Goal: Information Seeking & Learning: Learn about a topic

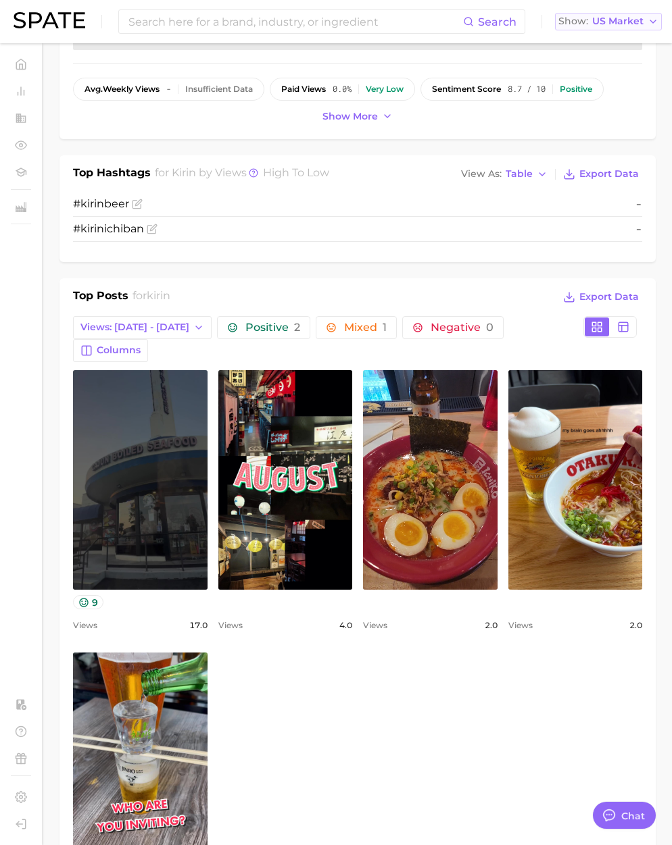
scroll to position [2215, 0]
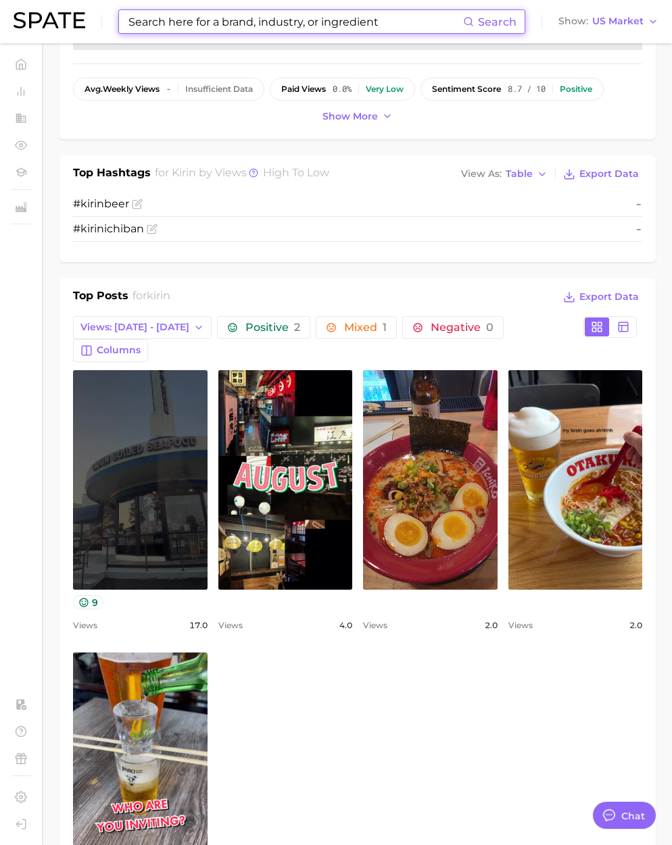
click at [179, 22] on input at bounding box center [295, 21] width 336 height 23
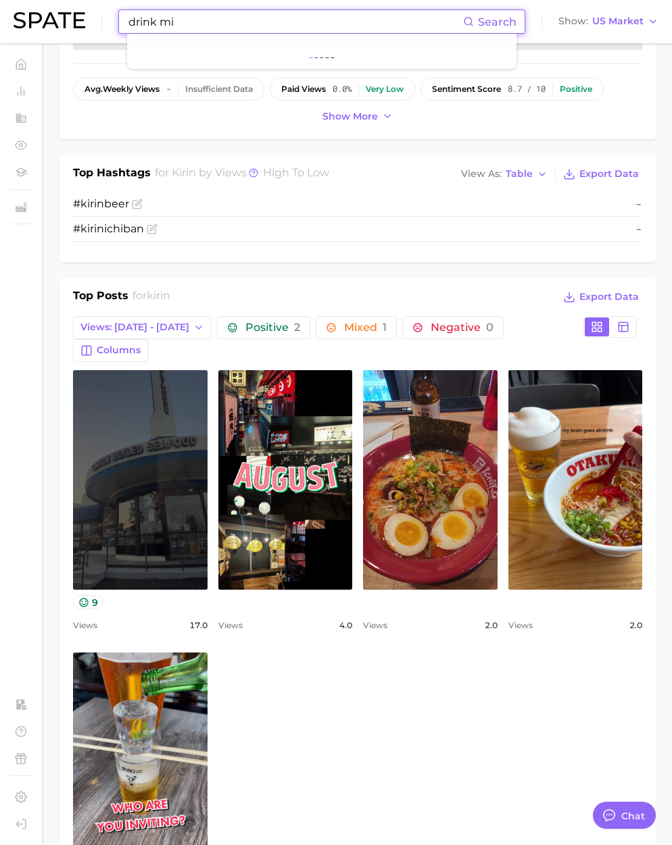
type input "drink mix"
type textarea "x"
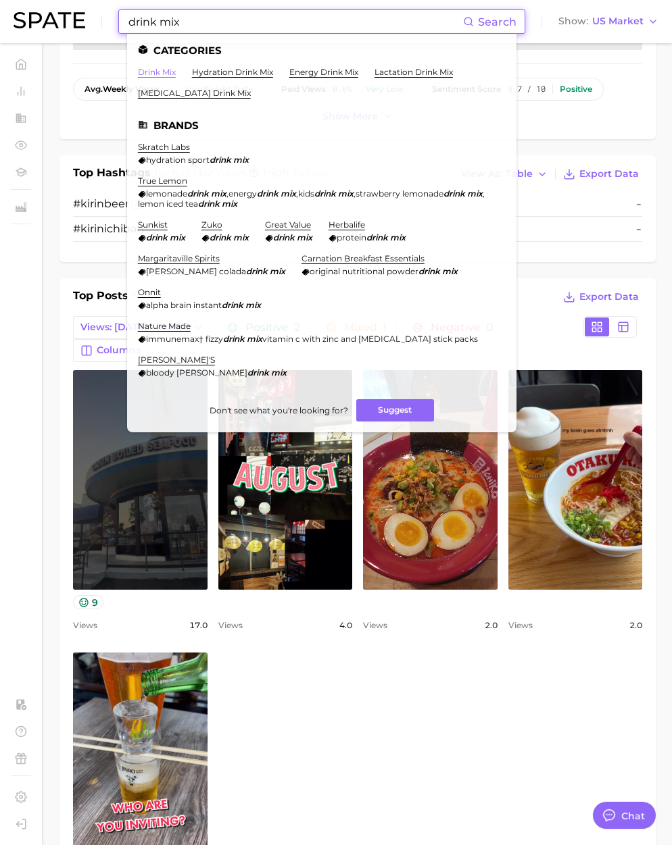
type input "drink mix"
click at [168, 70] on link "drink mix" at bounding box center [157, 72] width 38 height 10
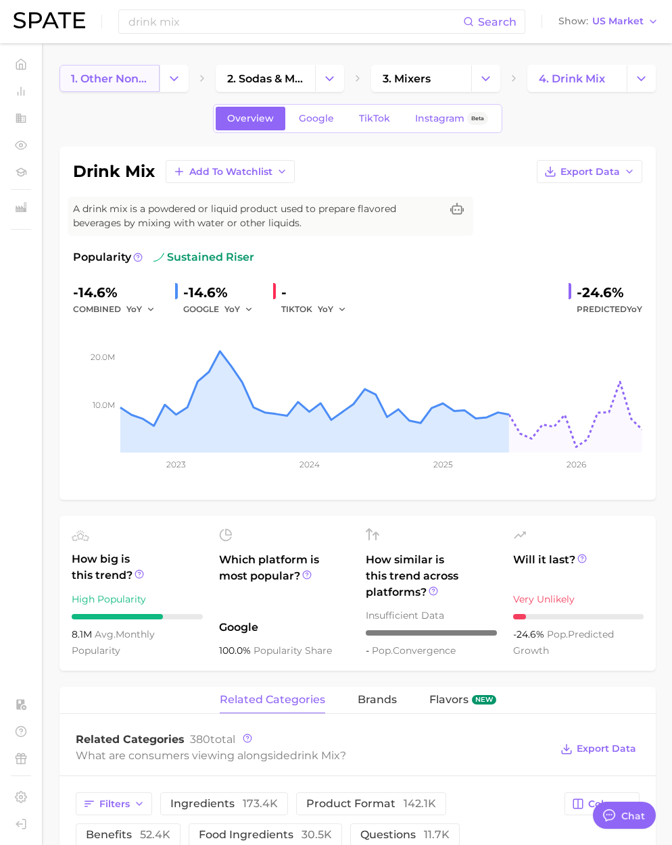
click at [132, 78] on span "1. other non-alcoholic beverages" at bounding box center [109, 78] width 77 height 13
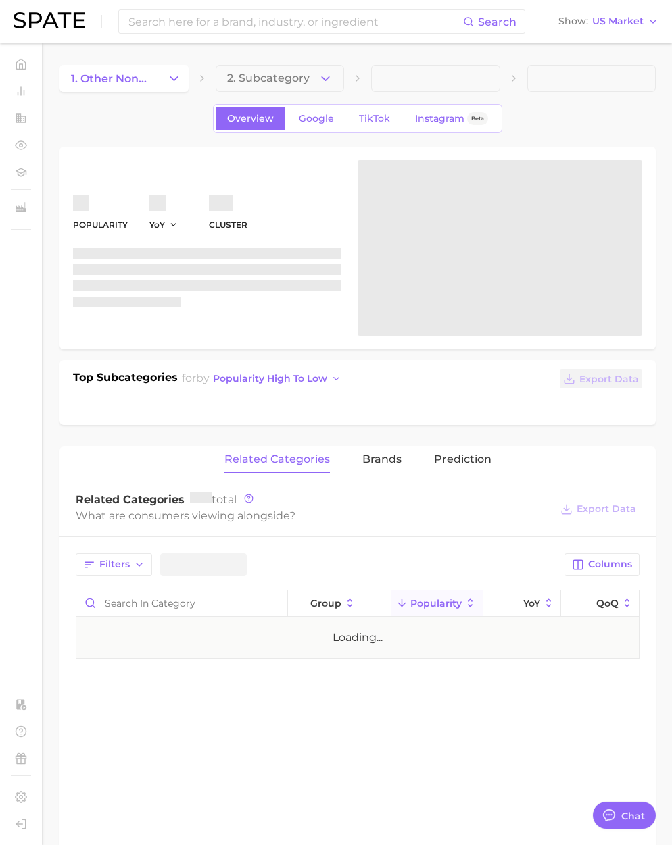
type textarea "x"
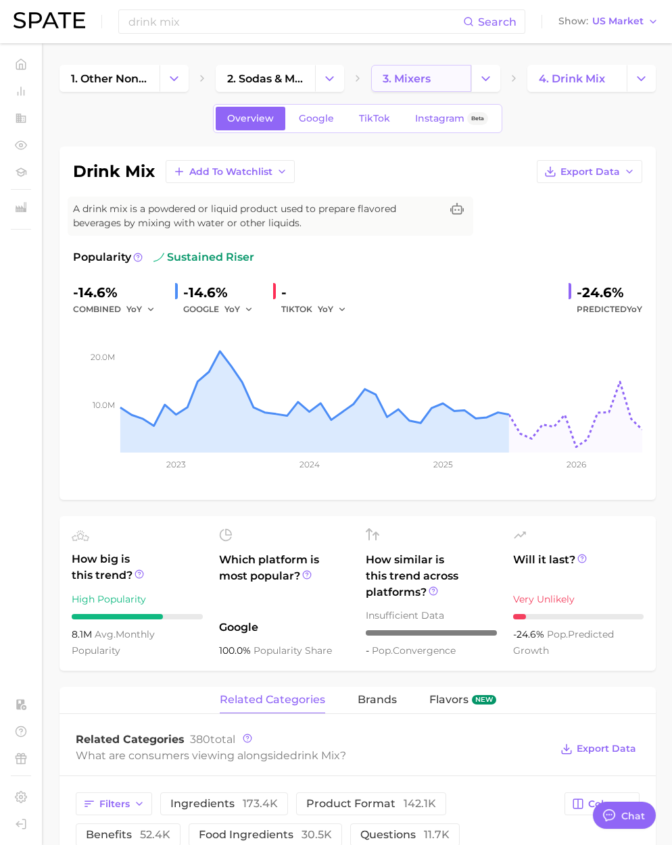
click at [418, 77] on span "3. mixers" at bounding box center [406, 78] width 48 height 13
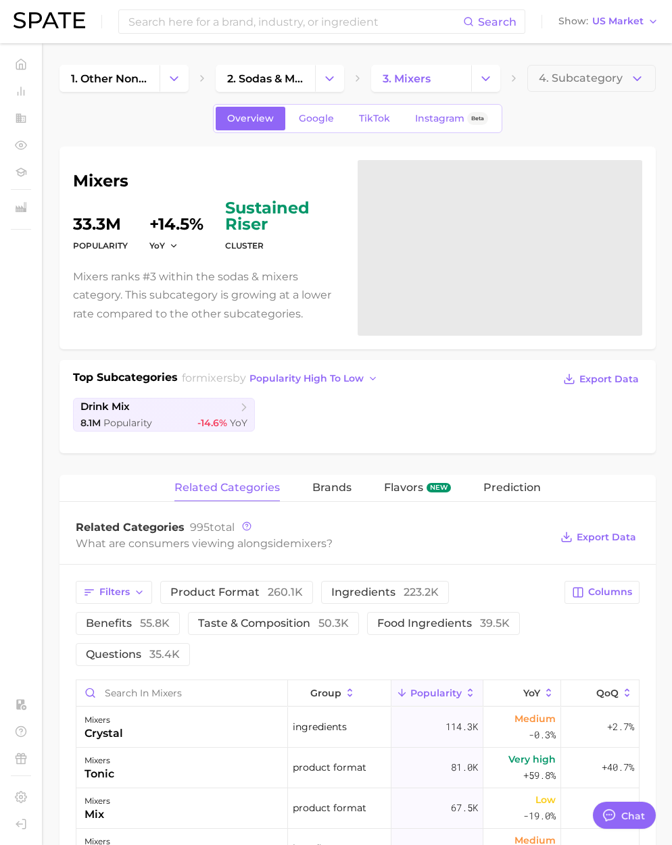
click at [110, 185] on h1 "mixers" at bounding box center [207, 181] width 268 height 16
click at [110, 184] on h1 "mixers" at bounding box center [207, 181] width 268 height 16
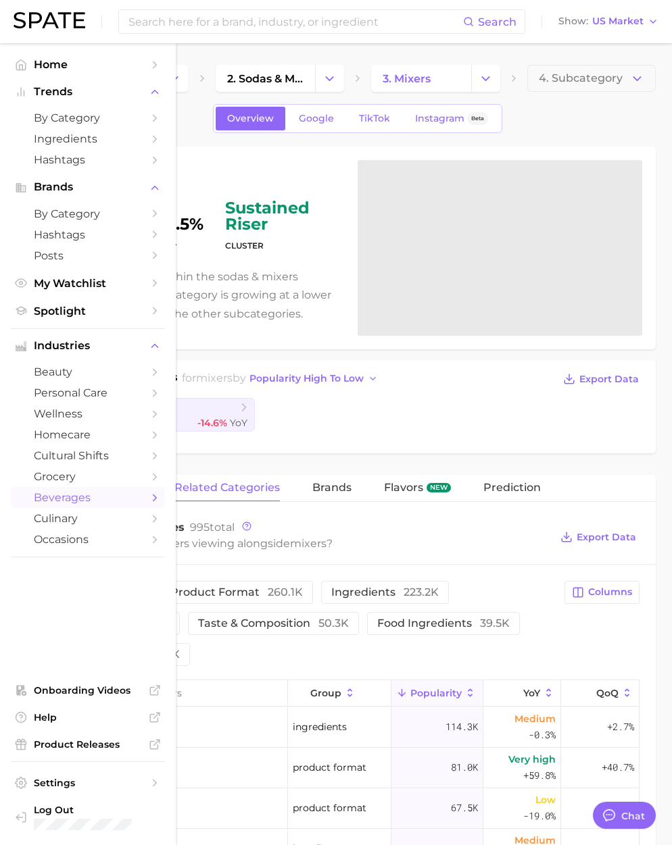
copy h1 "mixers"
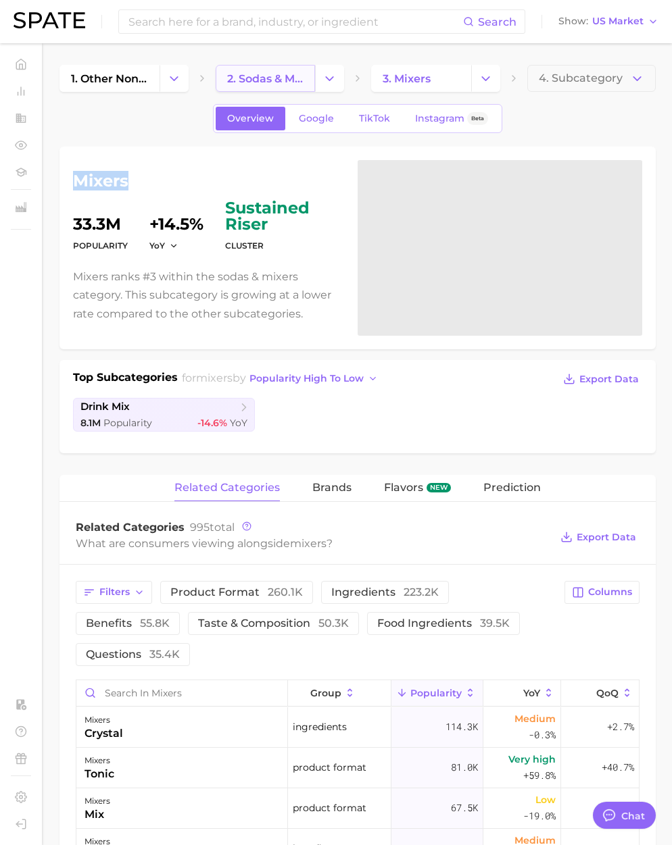
click at [267, 80] on span "2. sodas & mixers" at bounding box center [265, 78] width 77 height 13
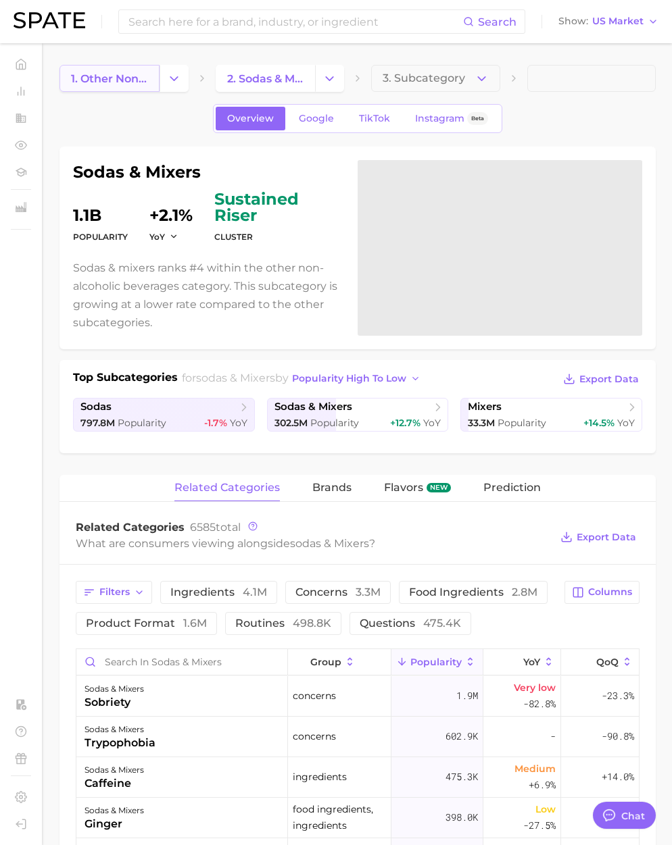
click at [136, 80] on span "1. other non-alcoholic beverages" at bounding box center [109, 78] width 77 height 13
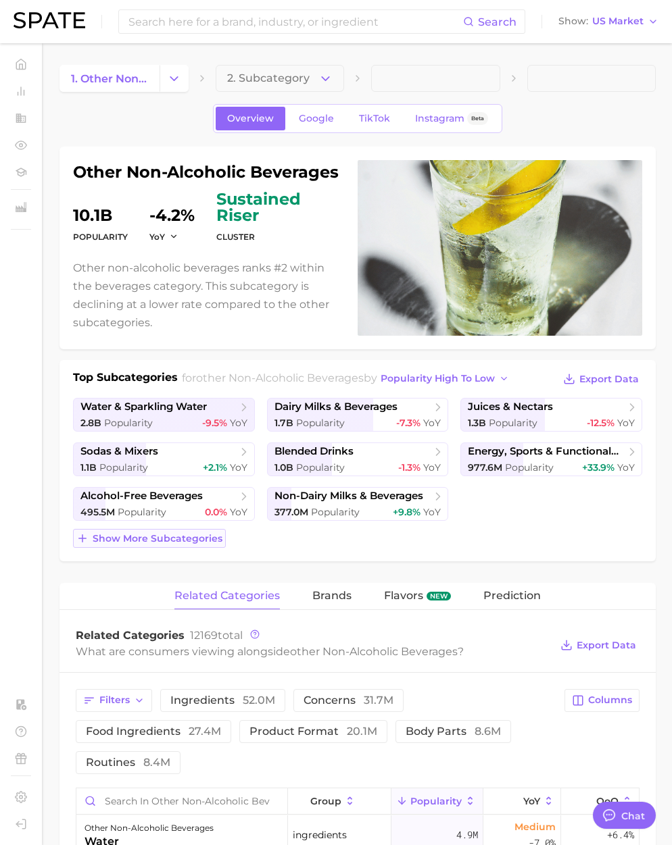
click at [189, 542] on span "Show more subcategories" at bounding box center [158, 538] width 130 height 11
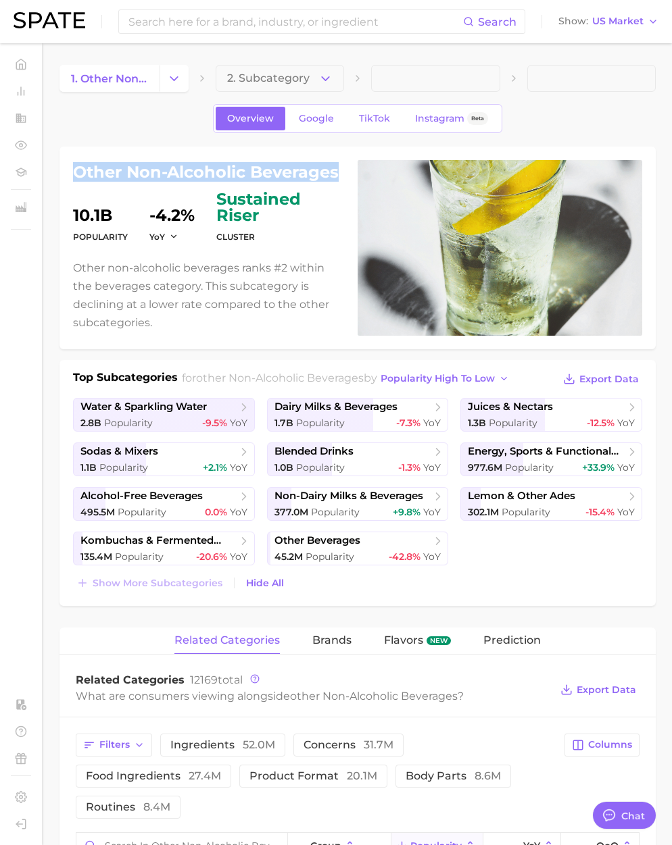
drag, startPoint x: 97, startPoint y: 170, endPoint x: 338, endPoint y: 174, distance: 240.6
click at [338, 174] on h1 "other non-alcoholic beverages" at bounding box center [207, 172] width 268 height 16
copy h1 "other non-alcoholic beverages"
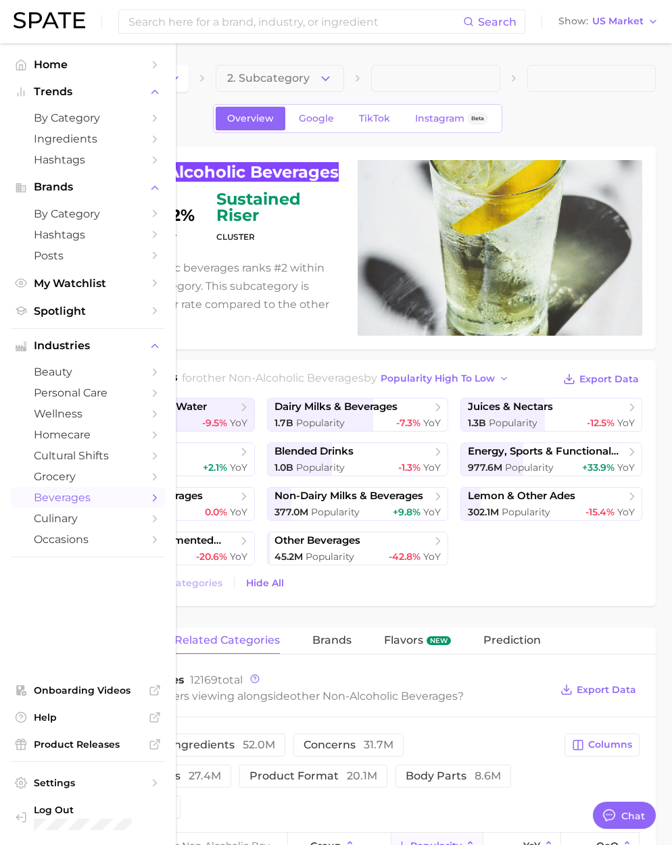
scroll to position [3, 0]
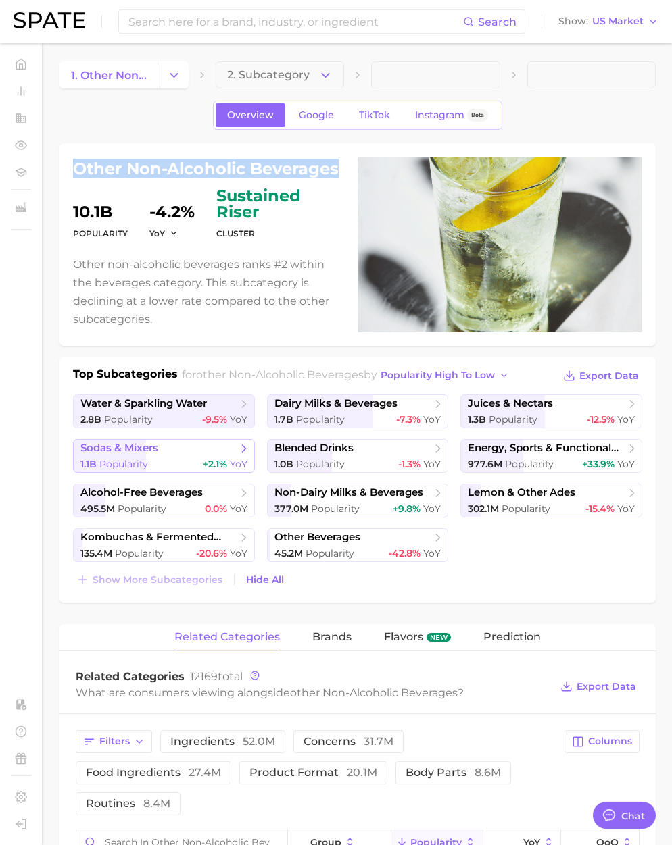
click at [132, 460] on span "Popularity" at bounding box center [123, 464] width 49 height 12
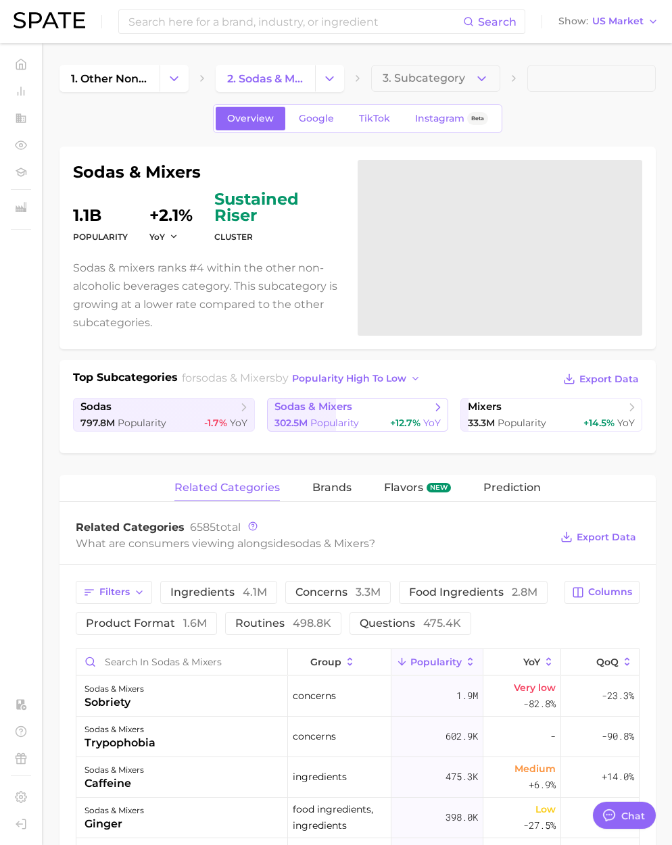
click at [355, 412] on span "sodas & mixers" at bounding box center [352, 408] width 157 height 14
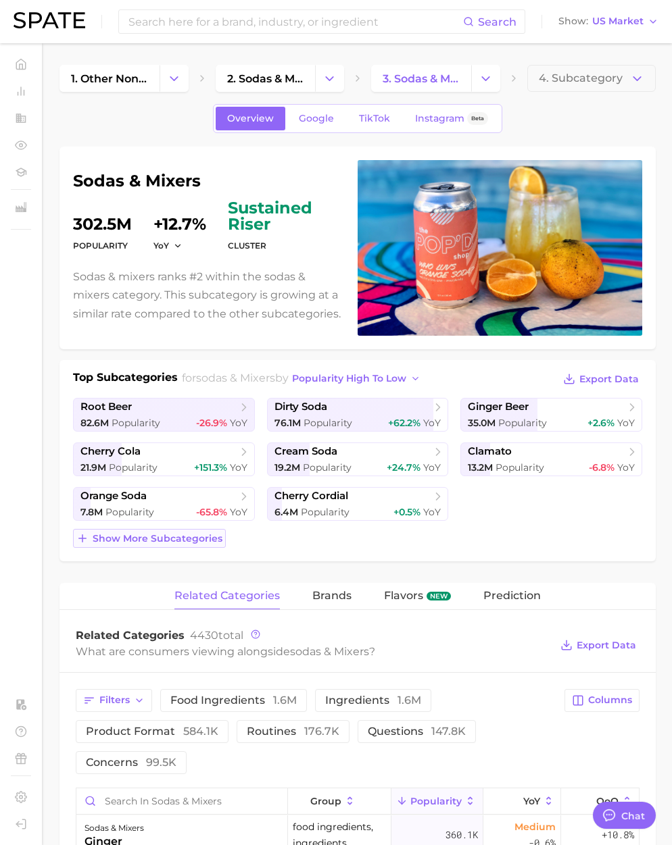
click at [186, 538] on span "Show more subcategories" at bounding box center [158, 538] width 130 height 11
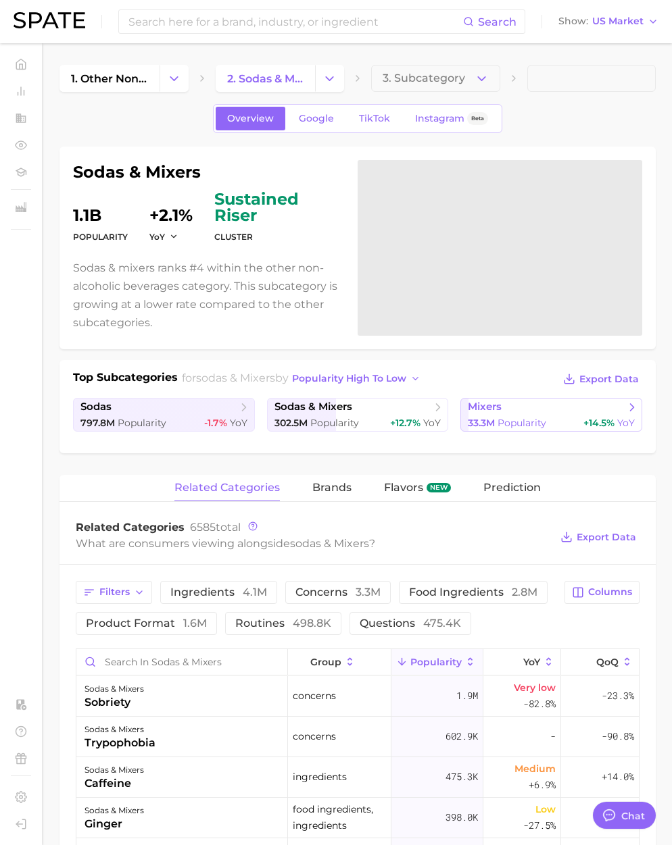
click at [510, 420] on span "Popularity" at bounding box center [521, 423] width 49 height 12
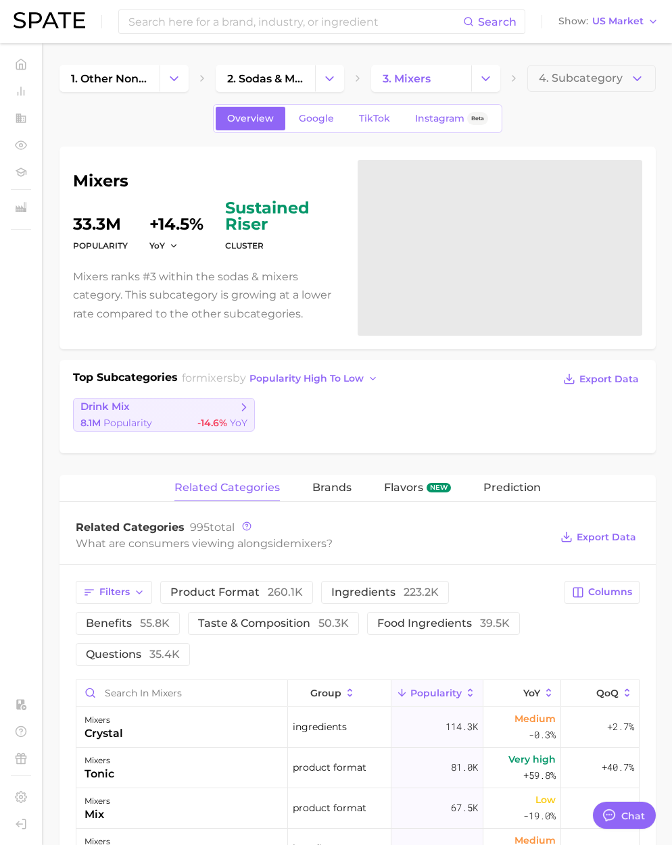
click at [137, 410] on span "drink mix" at bounding box center [158, 408] width 157 height 14
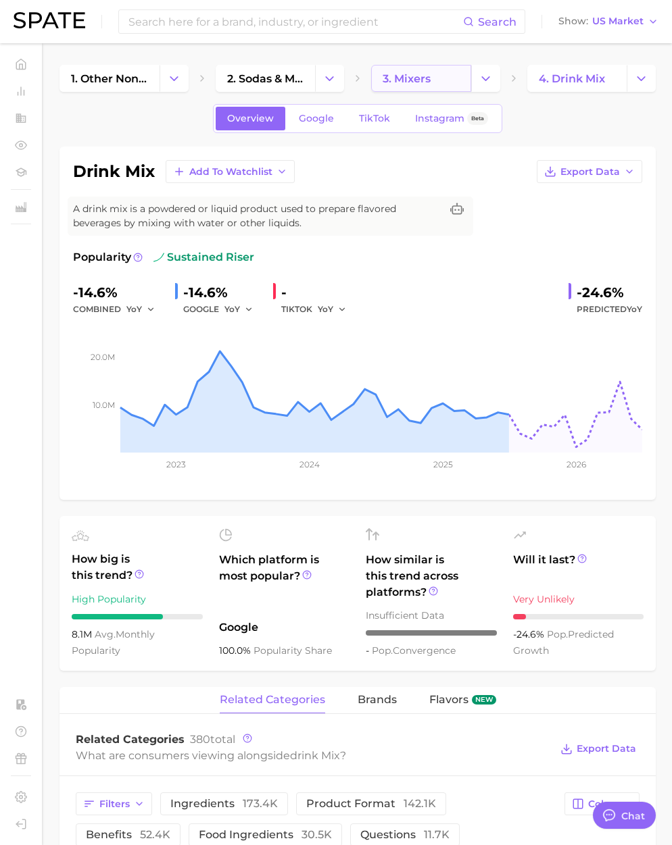
click at [439, 76] on link "3. mixers" at bounding box center [421, 78] width 100 height 27
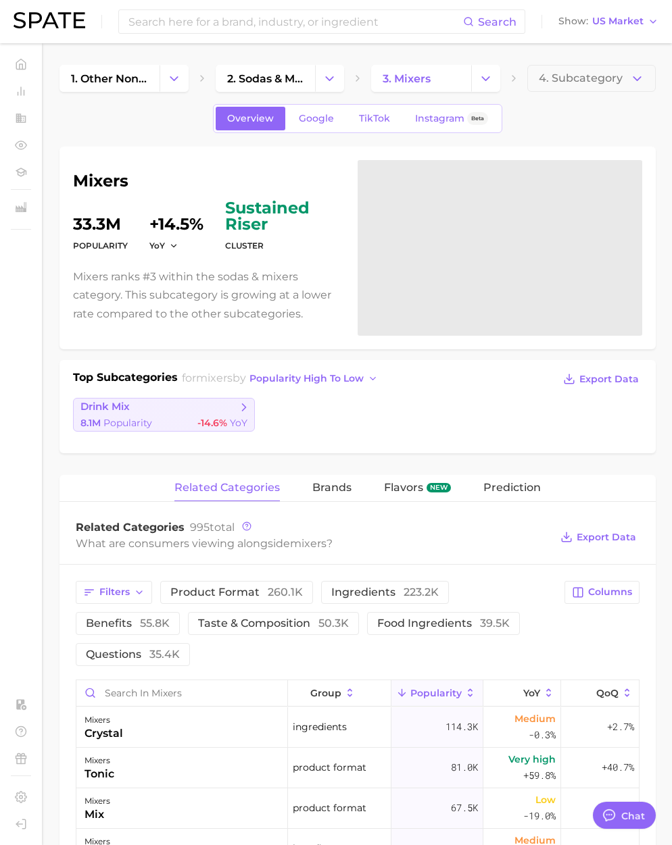
click at [179, 413] on span "drink mix" at bounding box center [158, 408] width 157 height 14
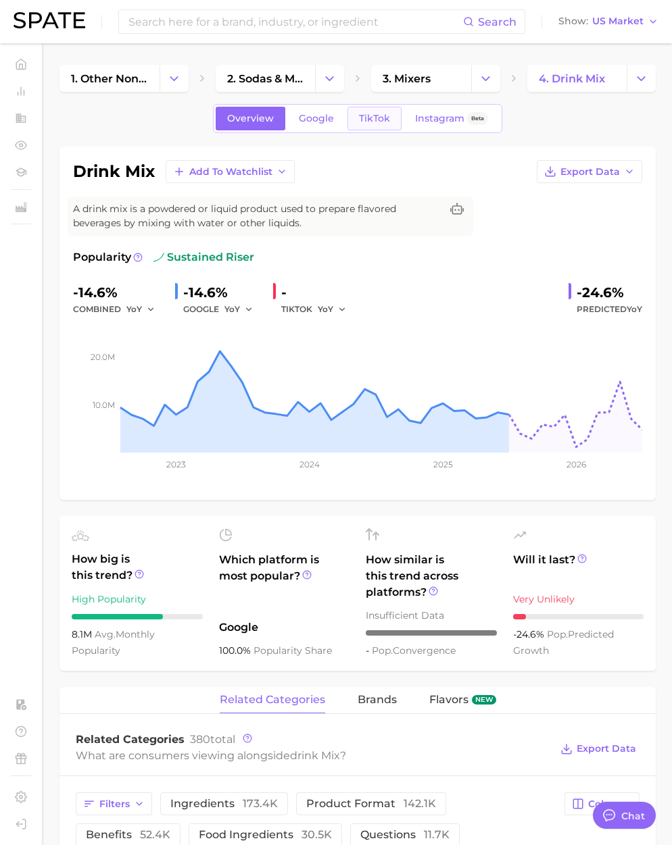
click at [378, 116] on span "TikTok" at bounding box center [374, 118] width 31 height 11
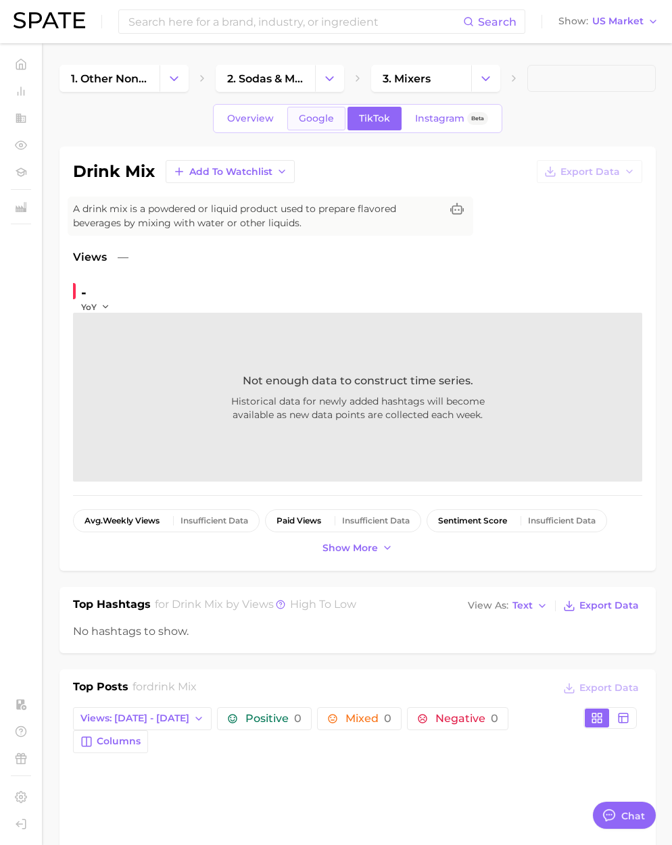
click at [308, 130] on link "Google" at bounding box center [316, 119] width 58 height 24
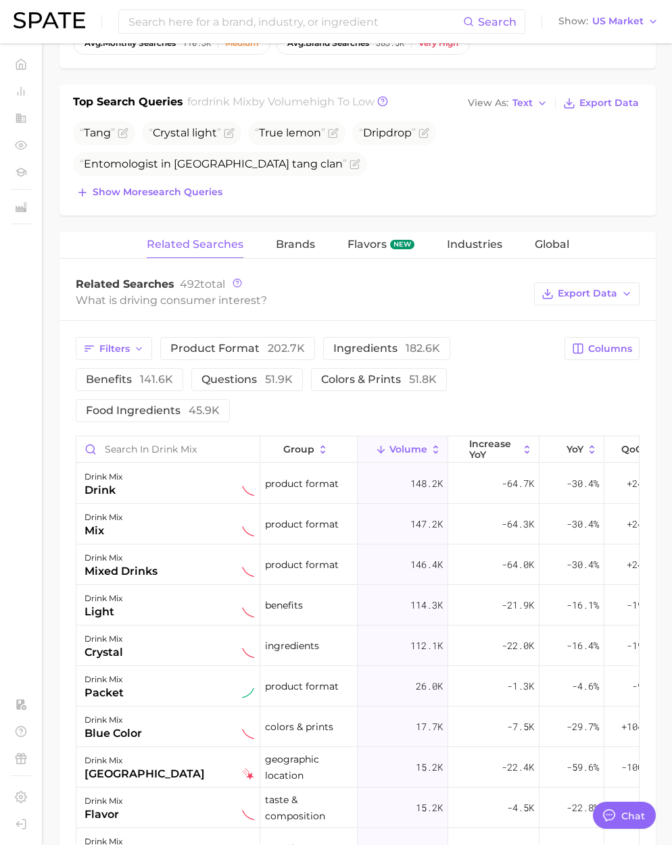
scroll to position [634, 0]
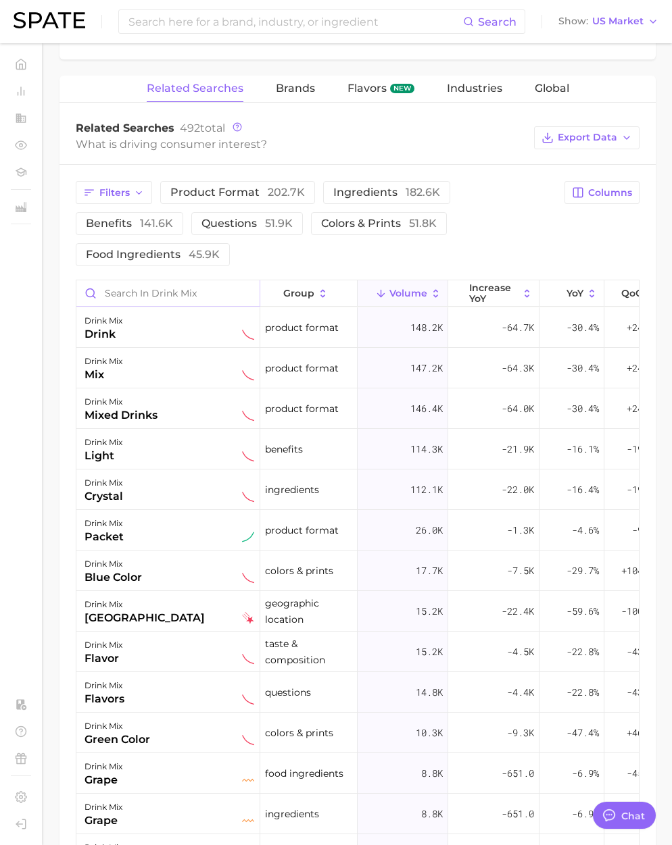
click at [166, 294] on input "Search in drink mix" at bounding box center [167, 293] width 183 height 26
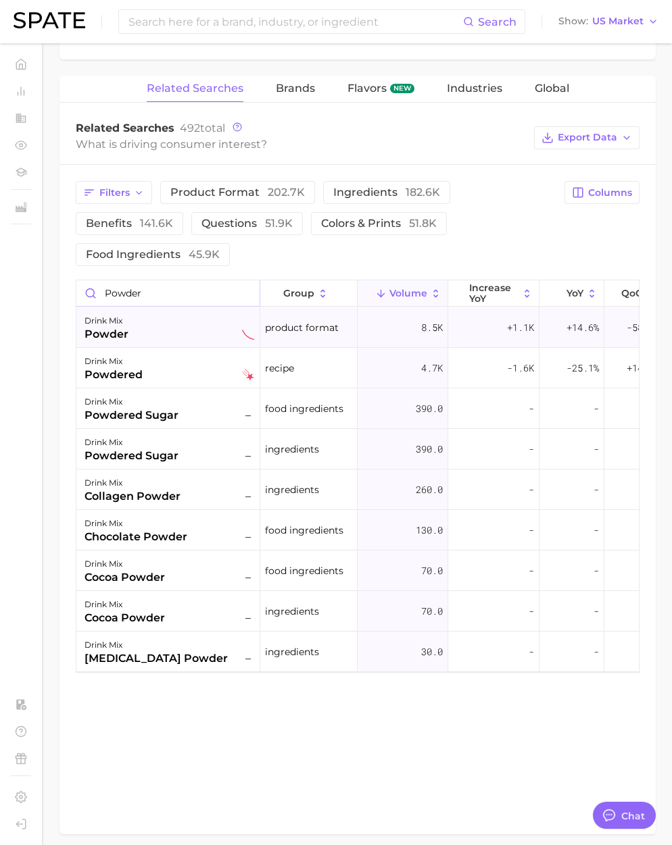
type input "powder"
click at [153, 333] on div "drink mix powder" at bounding box center [169, 328] width 170 height 30
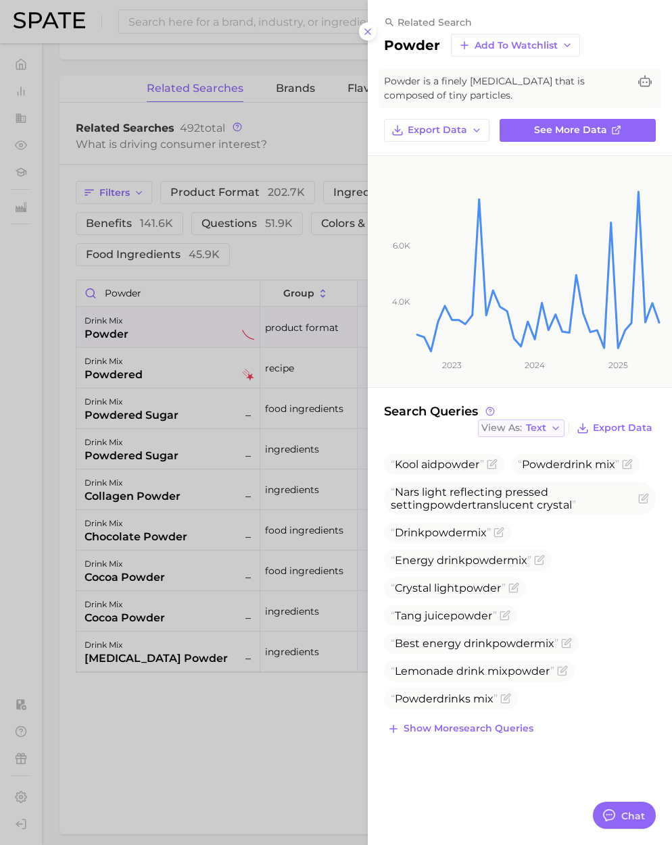
drag, startPoint x: 530, startPoint y: 438, endPoint x: 539, endPoint y: 430, distance: 12.0
click at [533, 436] on div "Search Queries View As Text Export Data Kool aid powder Powder drink mix Nars l…" at bounding box center [520, 571] width 272 height 335
click at [539, 430] on span "Text" at bounding box center [536, 427] width 20 height 7
click at [524, 467] on button "Table" at bounding box center [552, 475] width 149 height 24
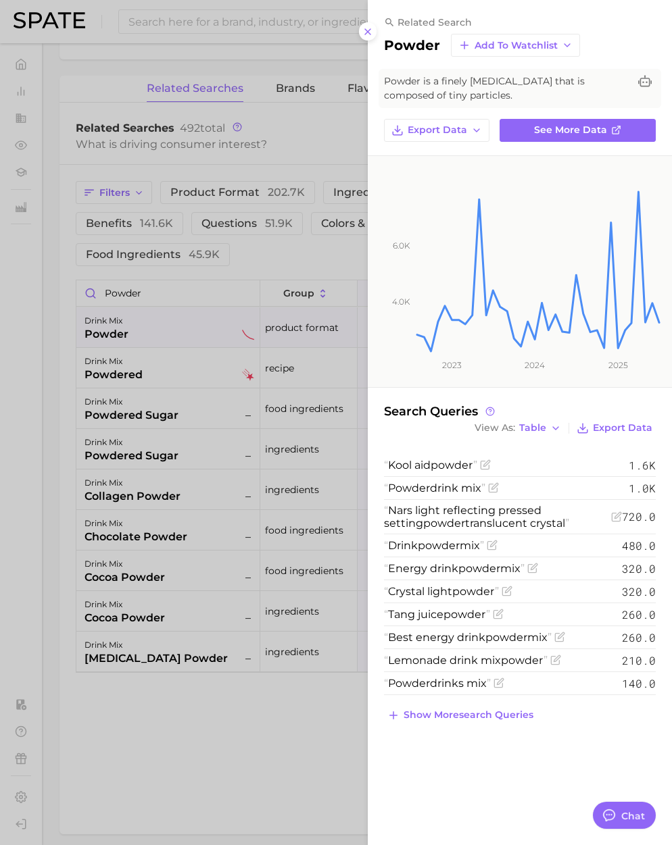
click at [172, 295] on div at bounding box center [336, 422] width 672 height 845
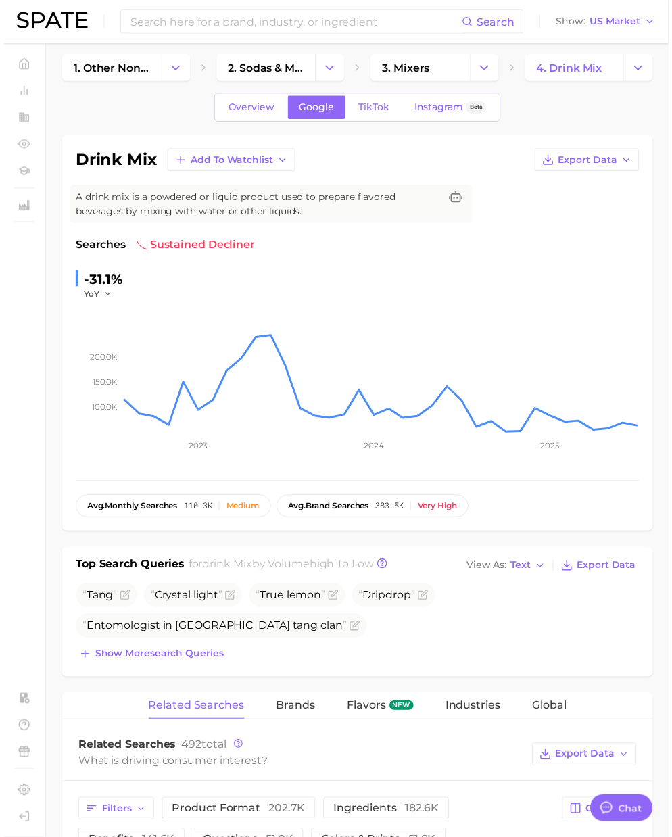
scroll to position [0, 0]
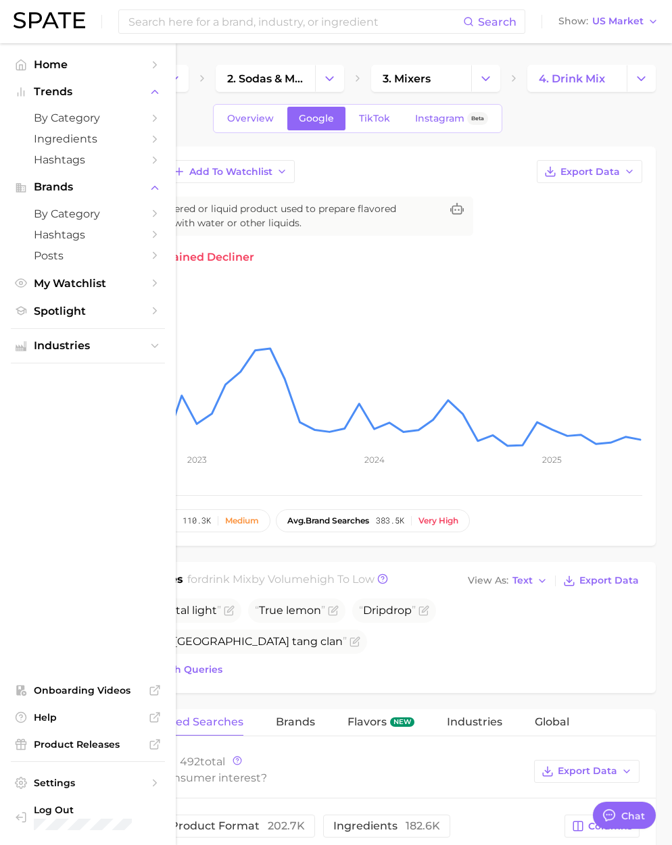
type textarea "x"
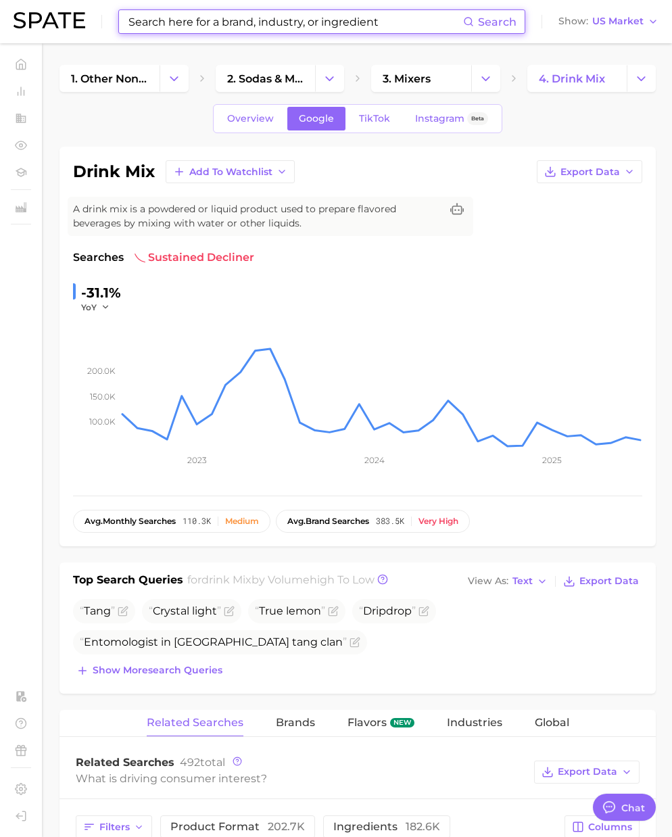
click at [155, 22] on input at bounding box center [295, 21] width 336 height 23
paste input "rtd cocktails"
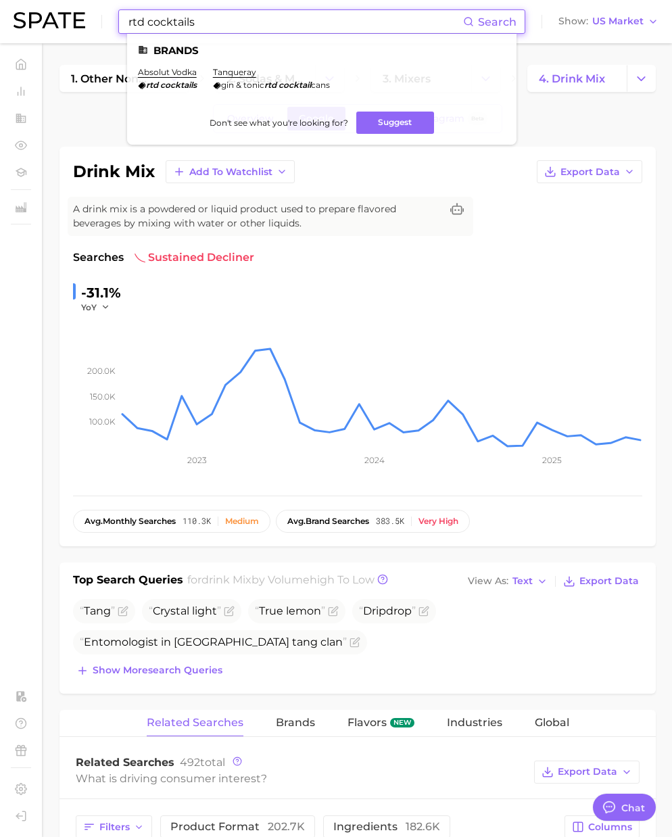
drag, startPoint x: 148, startPoint y: 21, endPoint x: 96, endPoint y: 21, distance: 52.0
click at [96, 21] on div "rtd cocktails Search Brands absolut vodka rtd cocktails tanqueray gin & tonic r…" at bounding box center [336, 21] width 645 height 43
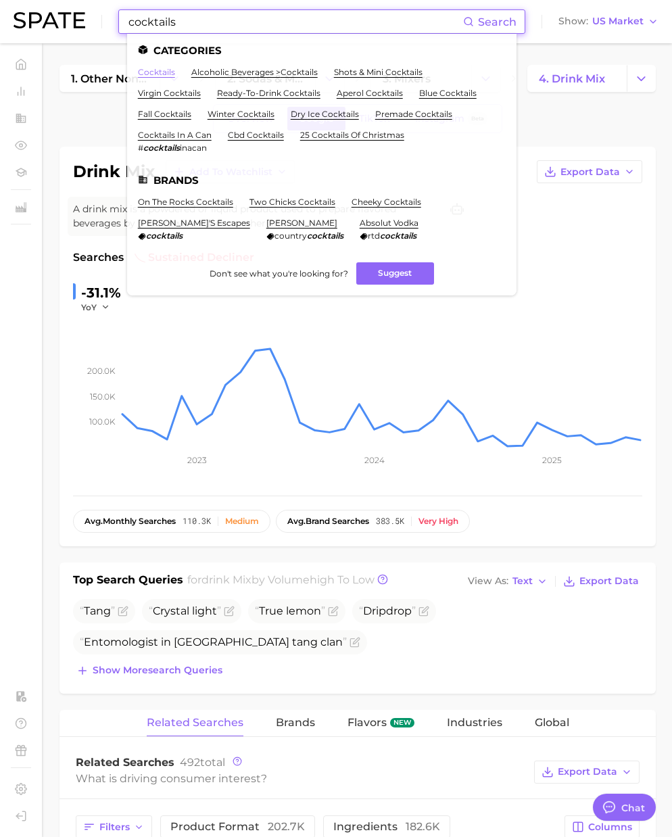
type input "cocktails"
click at [167, 69] on link "cocktails" at bounding box center [156, 72] width 37 height 10
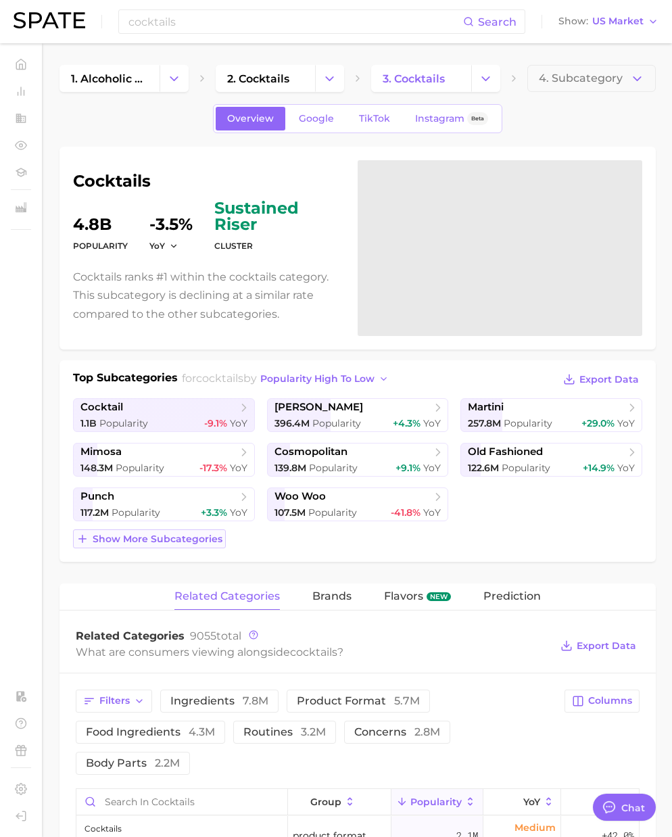
click at [161, 541] on span "Show more subcategories" at bounding box center [158, 538] width 130 height 11
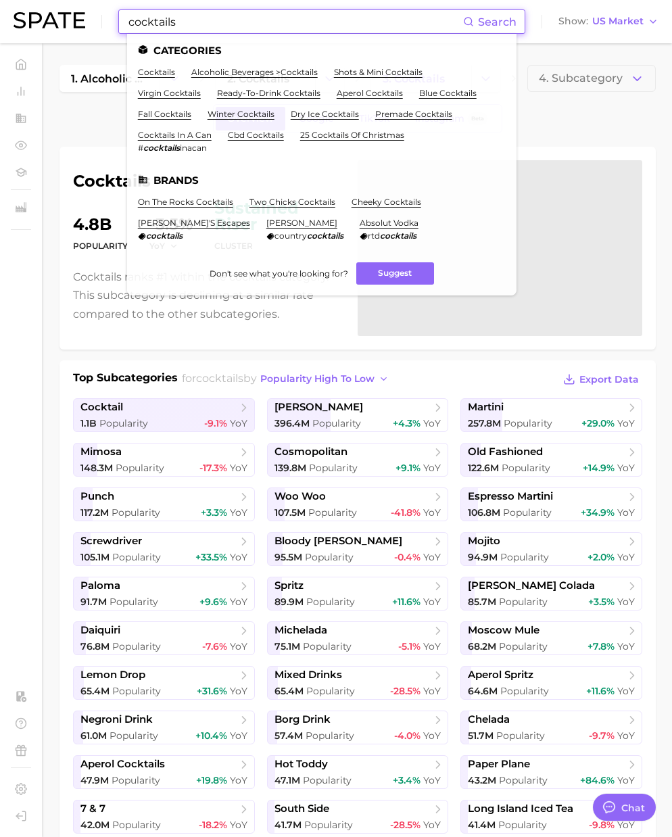
drag, startPoint x: 191, startPoint y: 20, endPoint x: 26, endPoint y: 20, distance: 165.6
click at [11, 16] on header "cocktails Search Categories cocktails alcoholic beverages > cocktails shots & m…" at bounding box center [336, 21] width 672 height 43
paste input "instant coffee"
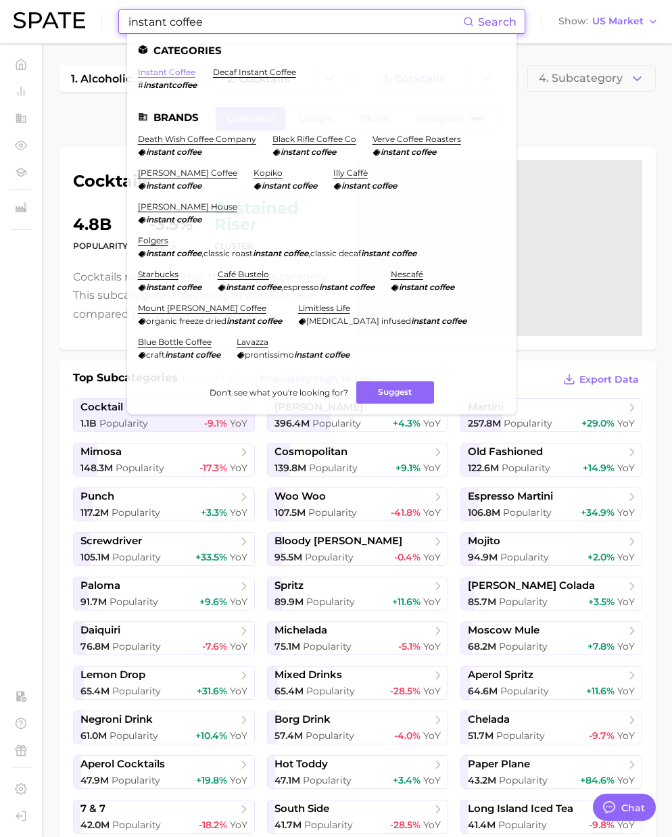
type input "instant coffee"
click at [175, 74] on link "instant coffee" at bounding box center [166, 72] width 57 height 10
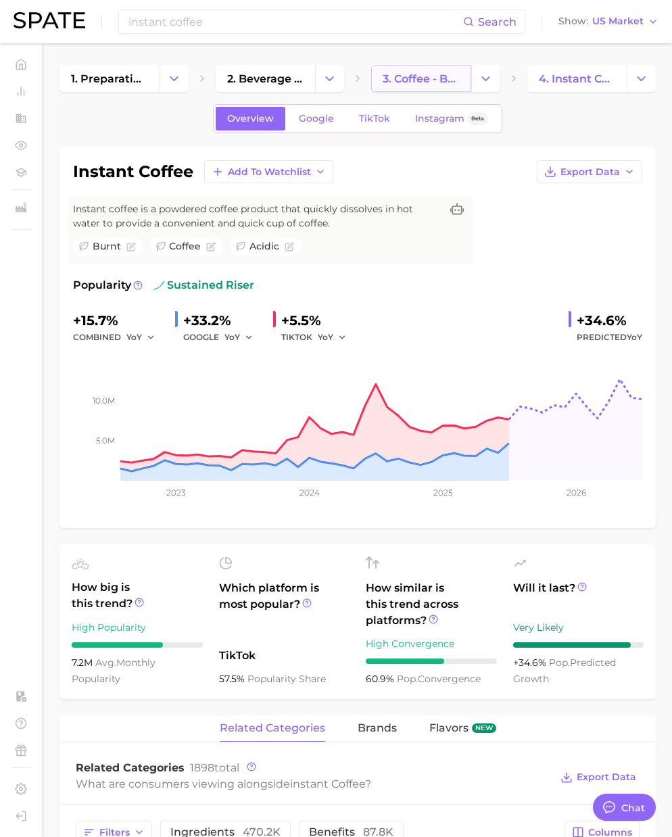
click at [435, 82] on span "3. coffee - brew methods" at bounding box center [420, 78] width 77 height 13
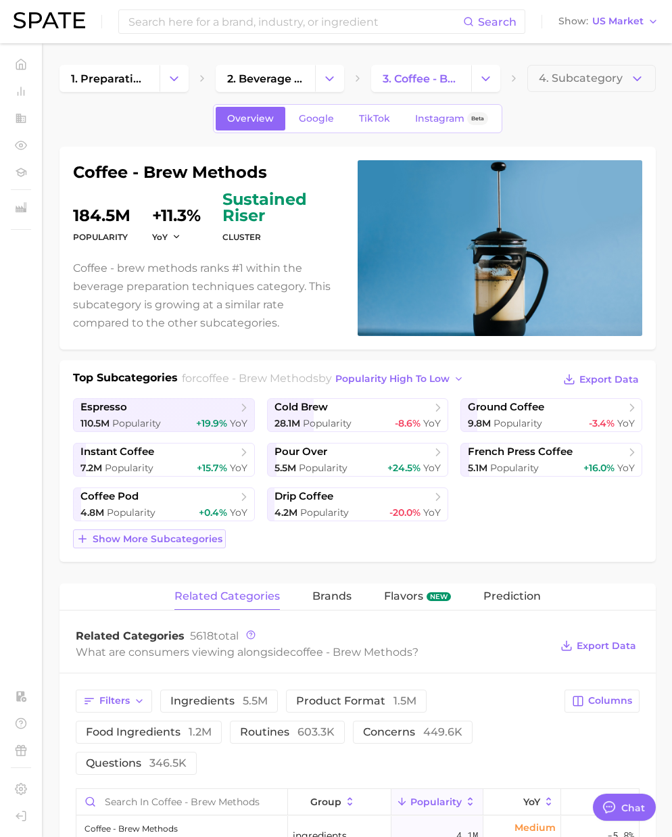
click at [157, 533] on span "Show more subcategories" at bounding box center [158, 538] width 130 height 11
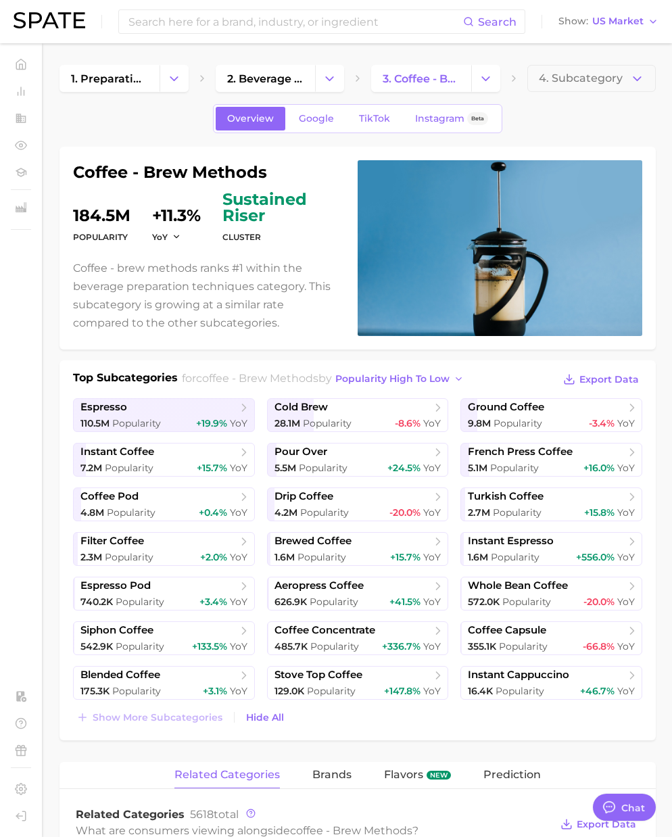
scroll to position [3, 0]
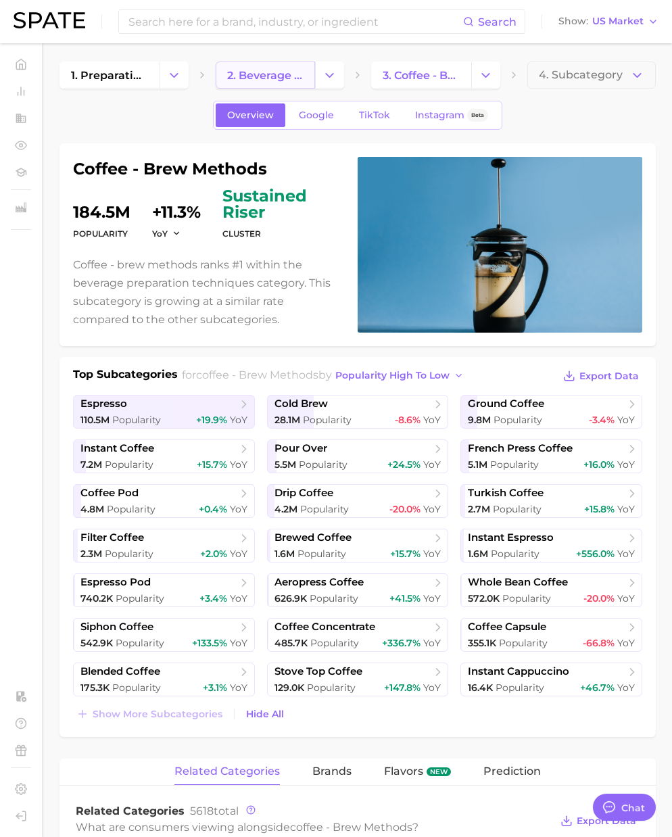
click at [275, 65] on link "2. beverage preparation techniques" at bounding box center [266, 74] width 100 height 27
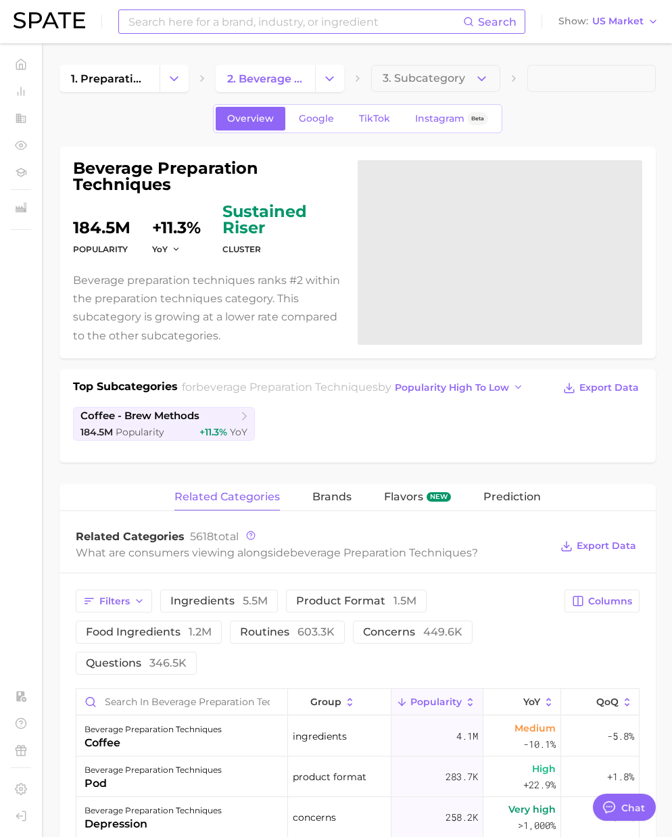
click at [202, 20] on input at bounding box center [295, 21] width 336 height 23
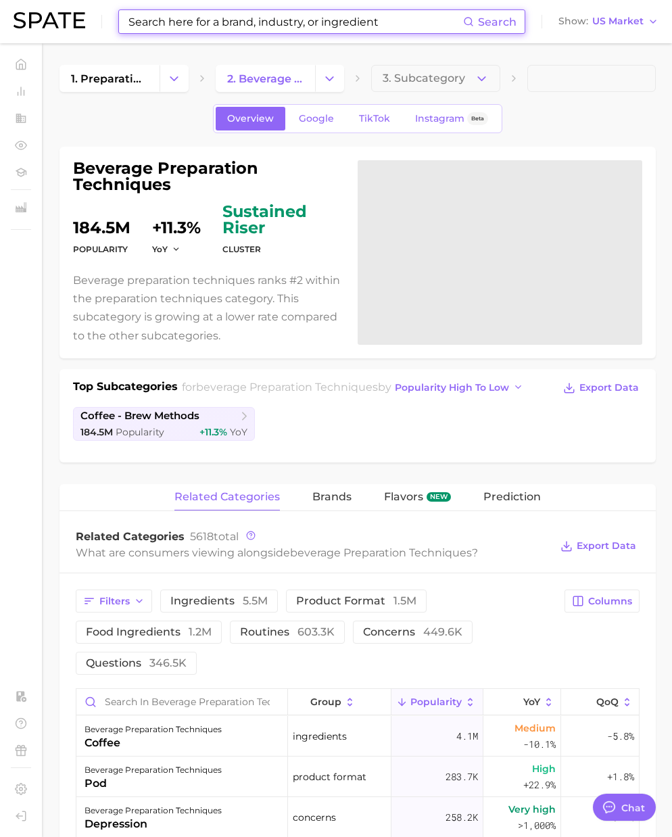
paste input "instant coffee"
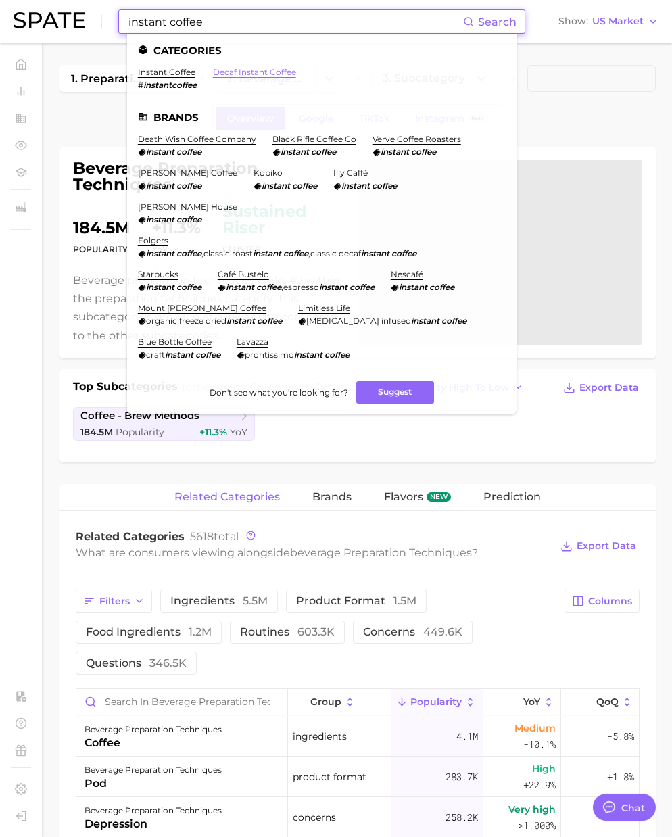
type input "instant coffee"
click at [236, 74] on link "decaf instant coffee" at bounding box center [254, 72] width 83 height 10
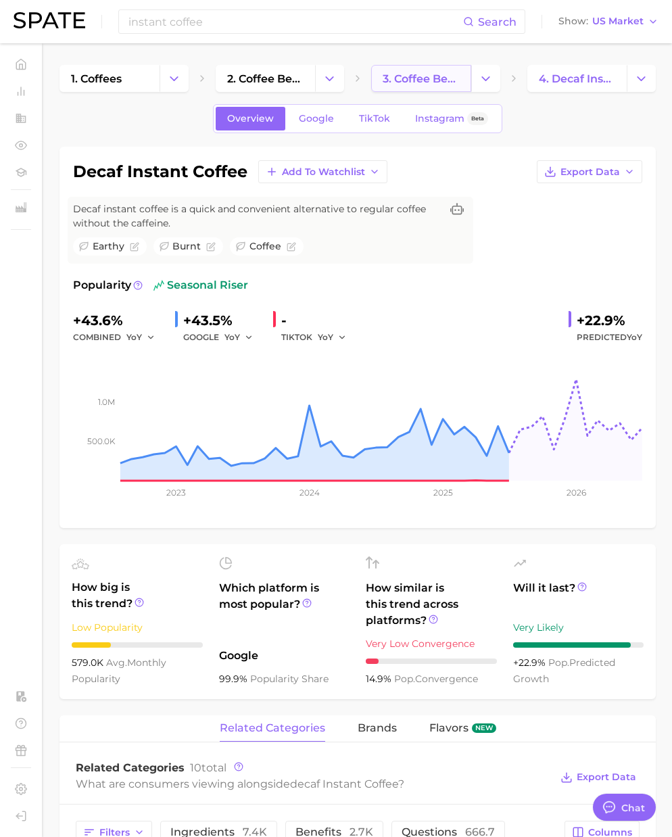
click at [429, 74] on span "3. coffee beverages" at bounding box center [420, 78] width 77 height 13
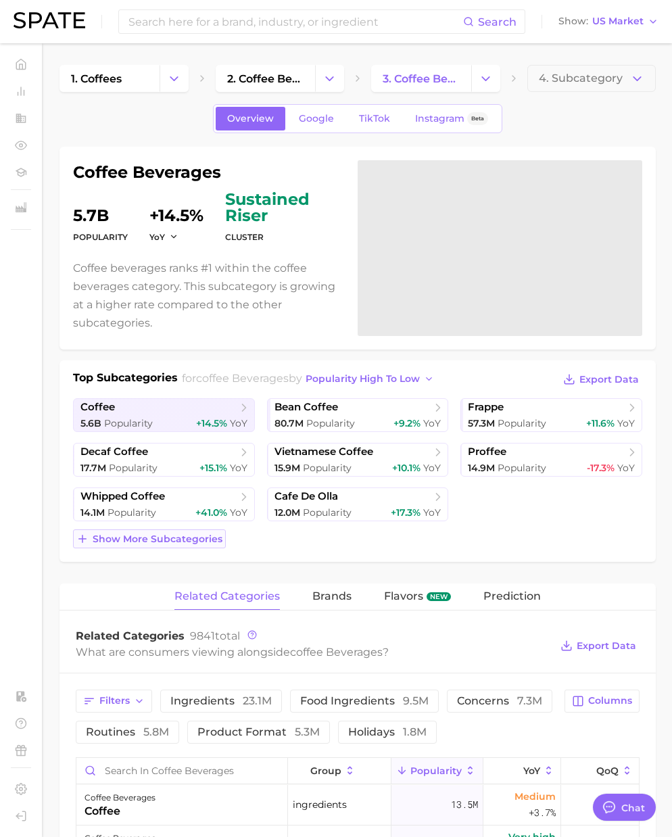
click at [176, 540] on span "Show more subcategories" at bounding box center [158, 538] width 130 height 11
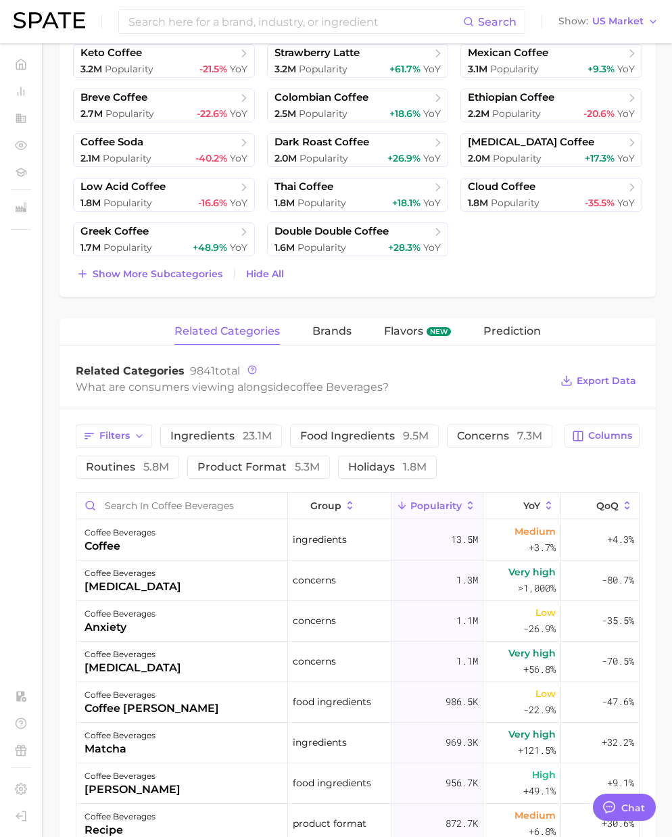
scroll to position [626, 0]
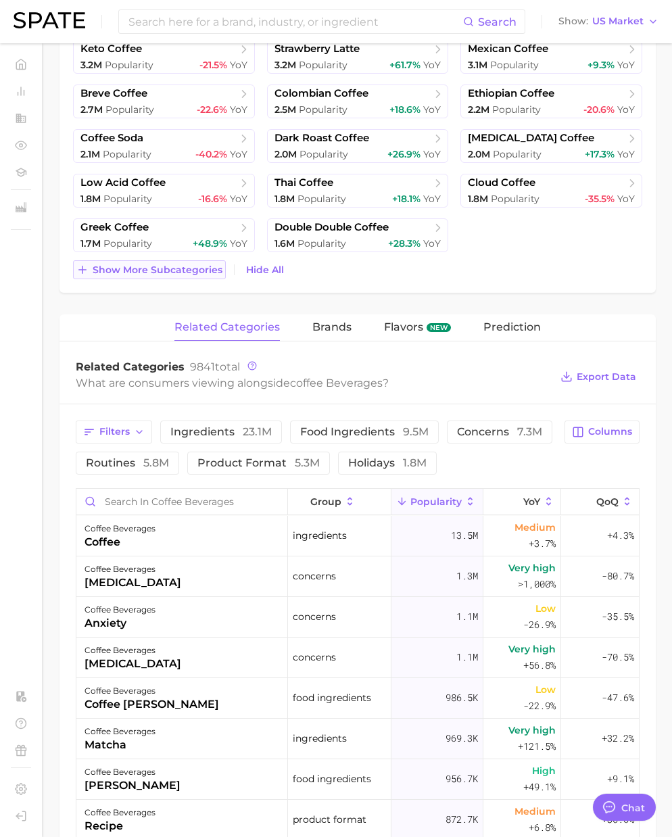
click at [187, 273] on span "Show more subcategories" at bounding box center [158, 269] width 130 height 11
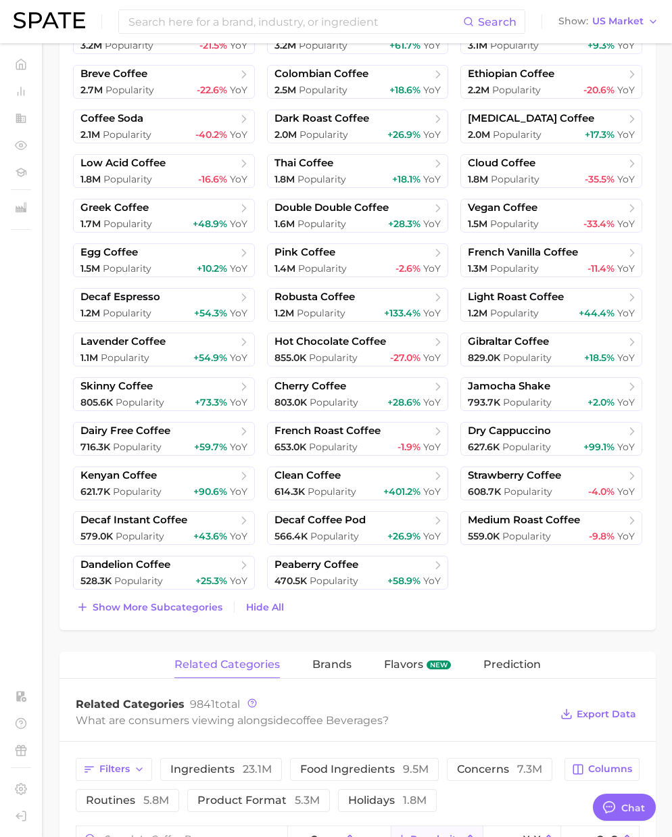
scroll to position [646, 0]
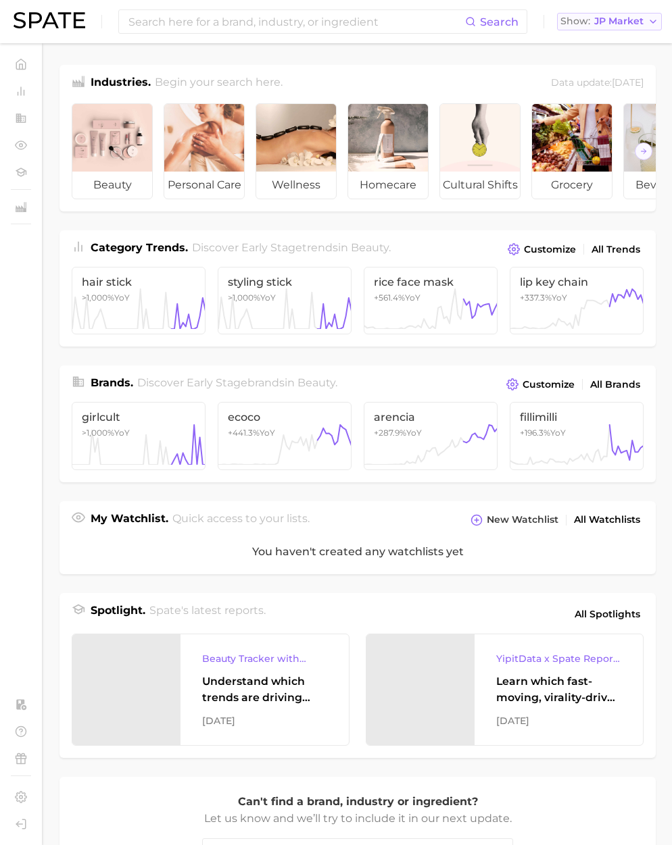
click at [620, 28] on button "Show JP Market" at bounding box center [609, 22] width 105 height 18
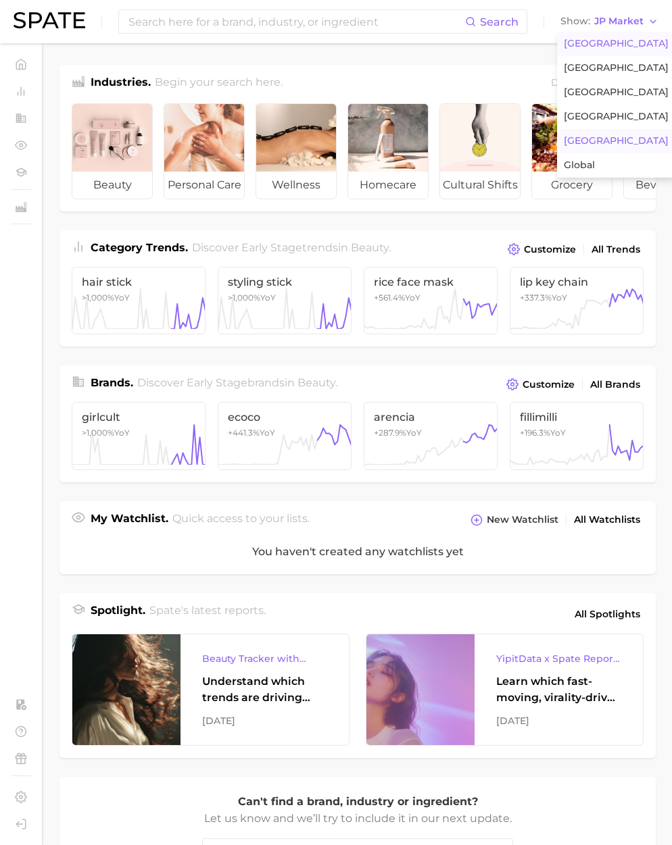
drag, startPoint x: 603, startPoint y: 39, endPoint x: 539, endPoint y: 41, distance: 64.9
click at [603, 39] on span "United States" at bounding box center [616, 43] width 105 height 11
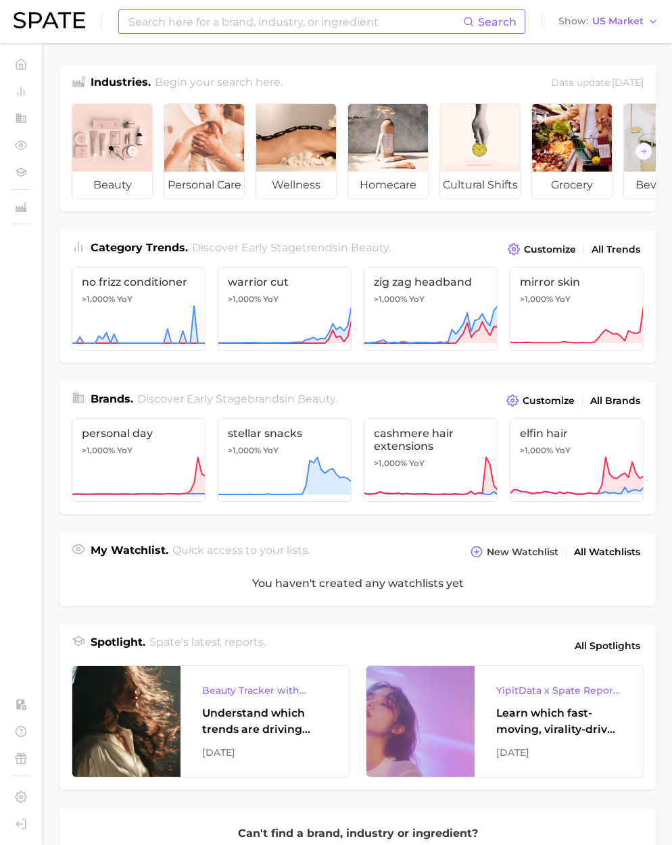
click at [390, 22] on input at bounding box center [295, 21] width 336 height 23
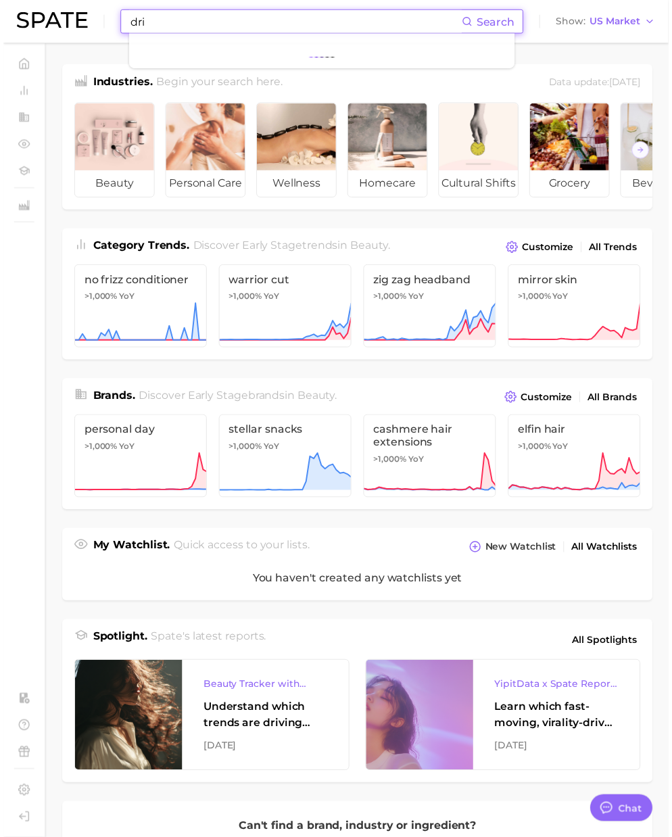
scroll to position [2215, 0]
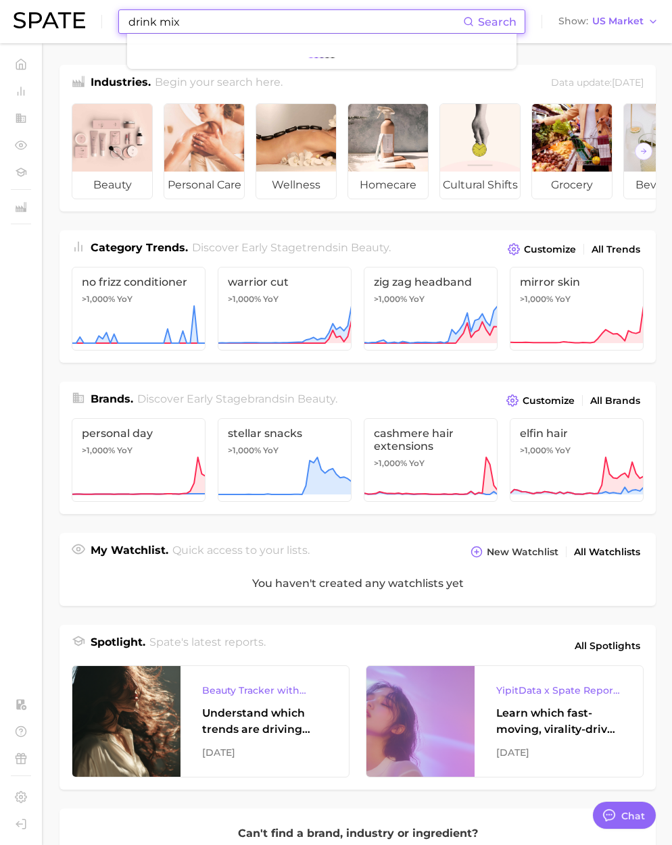
type input "drink mix"
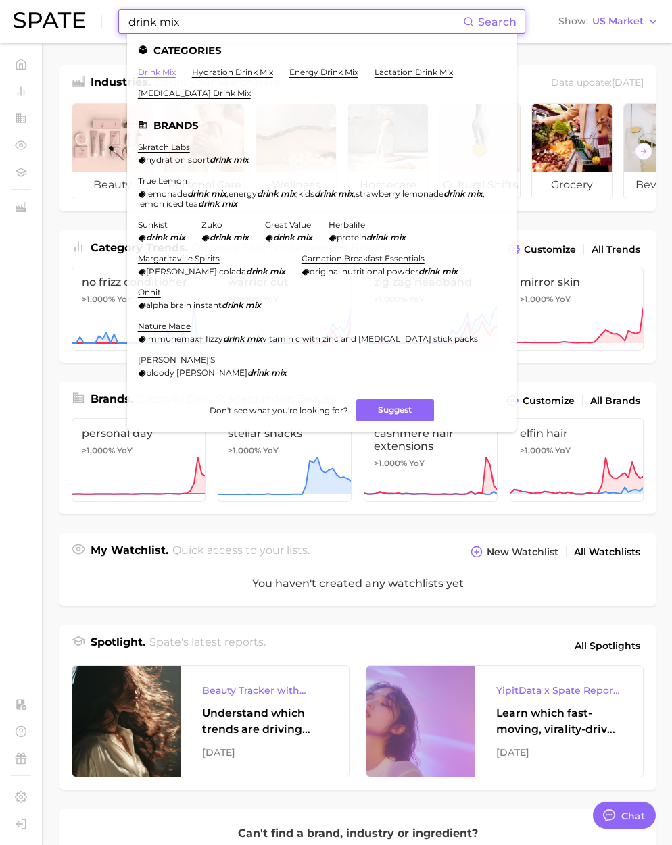
click at [171, 70] on link "drink mix" at bounding box center [157, 72] width 38 height 10
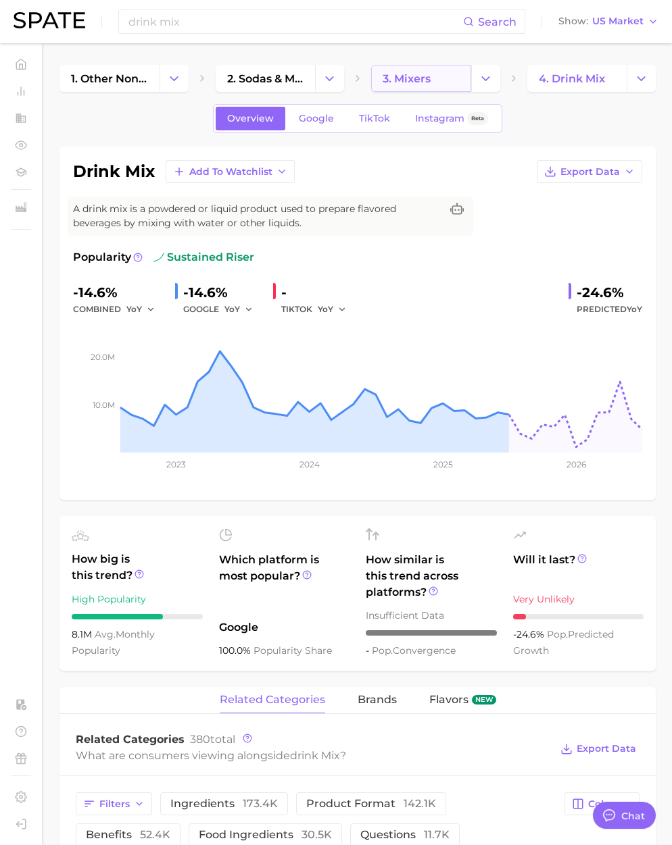
click at [404, 75] on span "3. mixers" at bounding box center [406, 78] width 48 height 13
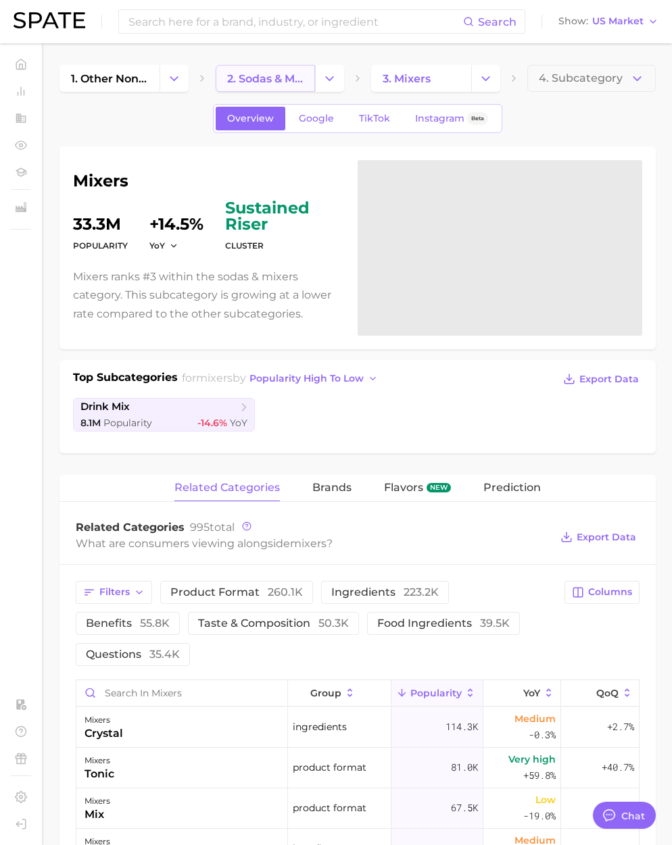
click at [280, 74] on span "2. sodas & mixers" at bounding box center [265, 78] width 77 height 13
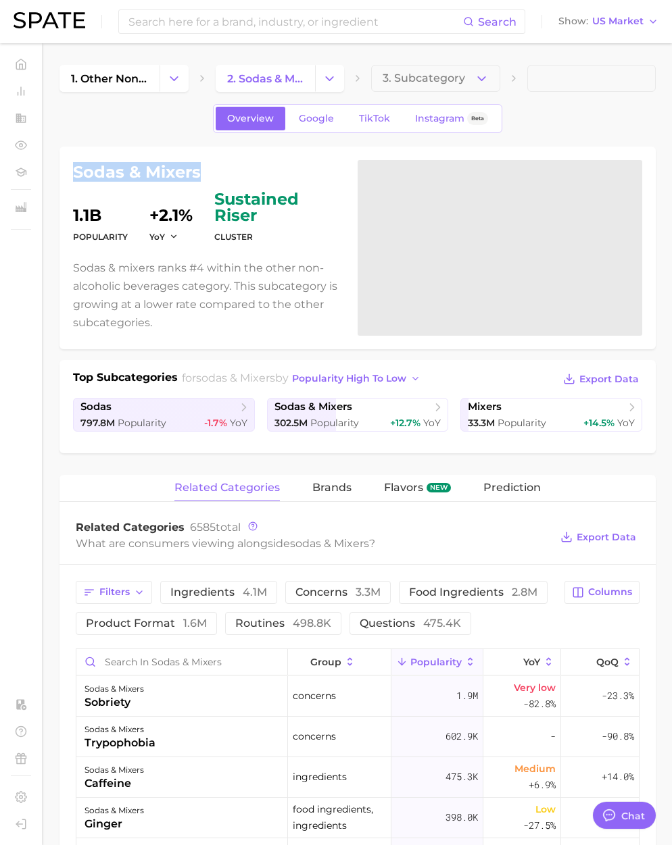
drag, startPoint x: 177, startPoint y: 174, endPoint x: 69, endPoint y: 176, distance: 108.1
click at [69, 176] on div "sodas & mixers Popularity 1.1b YoY +2.1% cluster sustained riser Sodas & mixers…" at bounding box center [357, 248] width 596 height 203
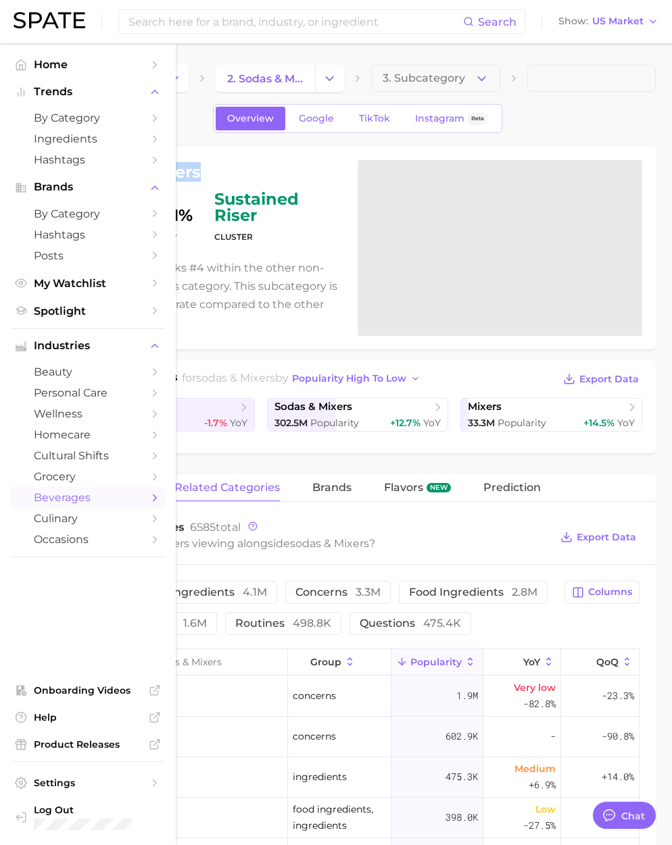
copy h1 "sodas & mixers"
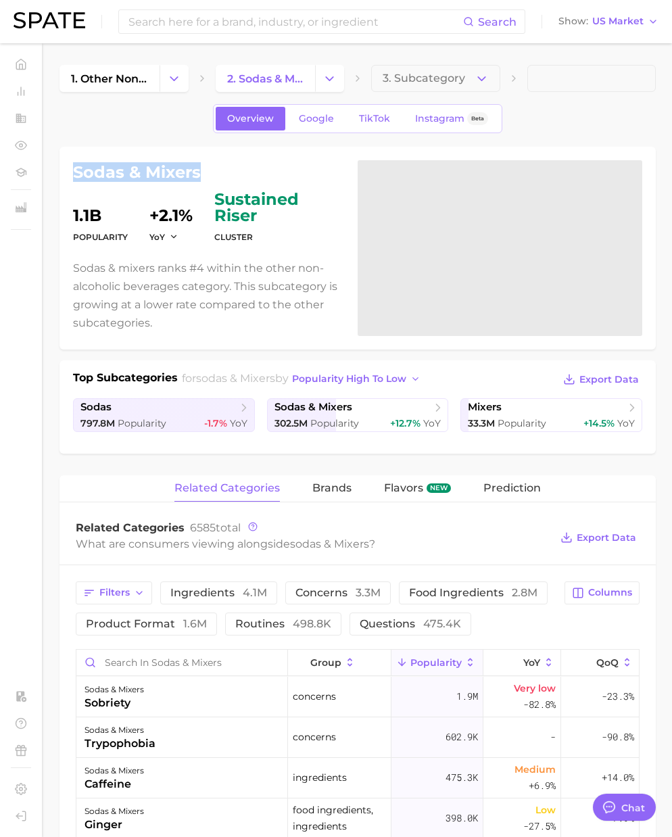
type textarea "x"
